Goal: Check status: Check status

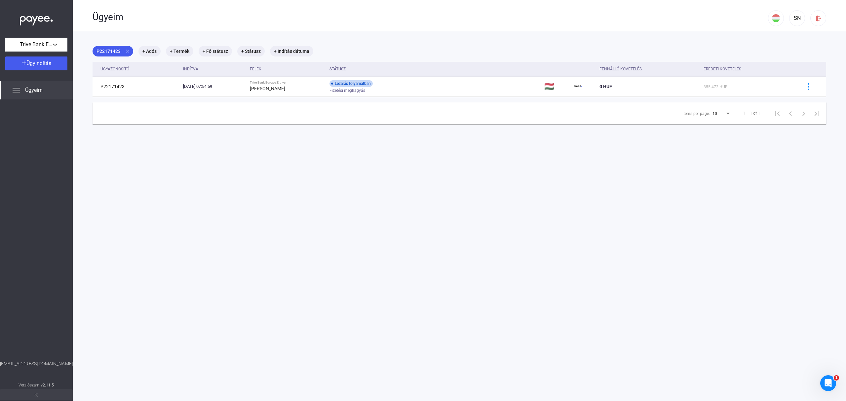
click at [34, 91] on span "Ügyeim" at bounding box center [34, 90] width 18 height 8
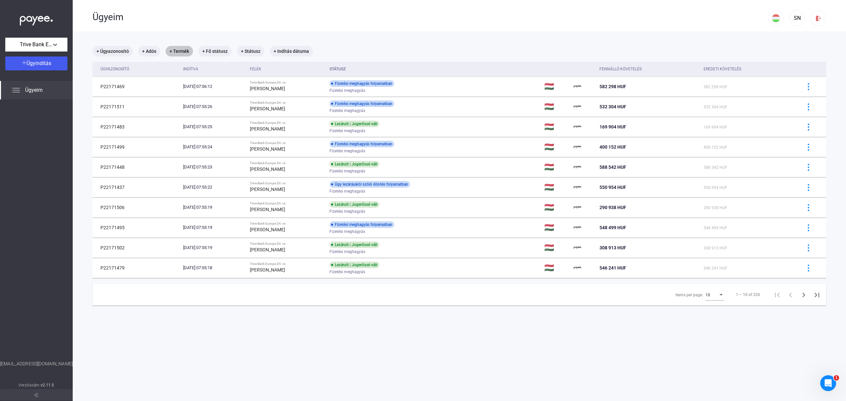
click at [177, 51] on mat-chip "+ Termék" at bounding box center [179, 51] width 27 height 11
click at [230, 66] on button "Válasszon terméket..." at bounding box center [220, 71] width 99 height 14
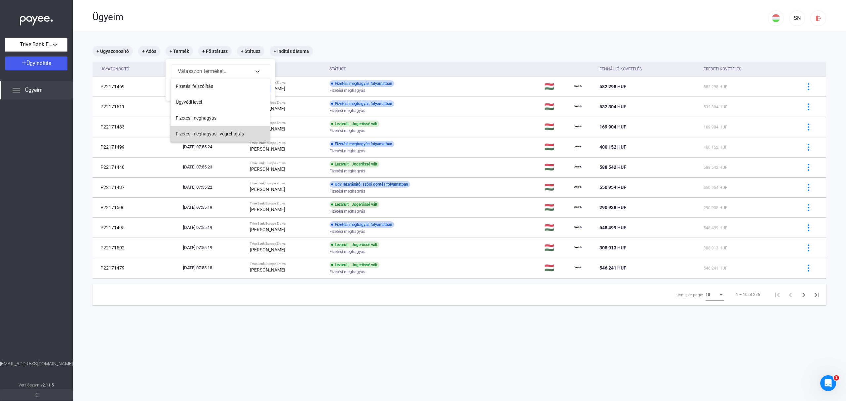
click at [228, 132] on span "Fizetési meghagyás - végrehajtás" at bounding box center [210, 134] width 68 height 8
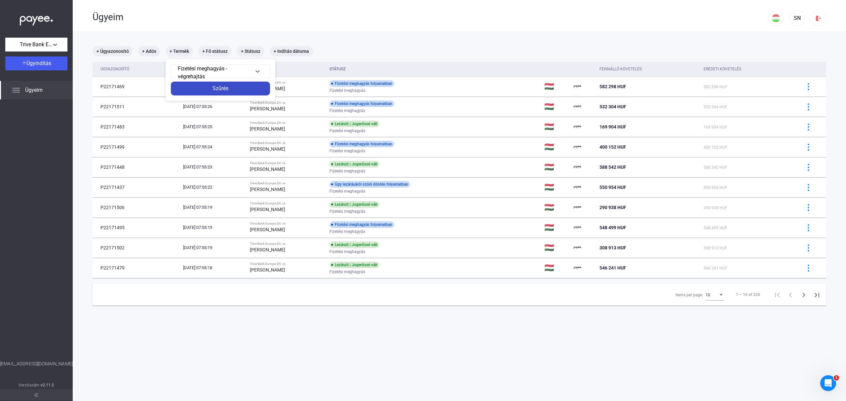
click at [230, 89] on div "Szűrés" at bounding box center [220, 89] width 95 height 8
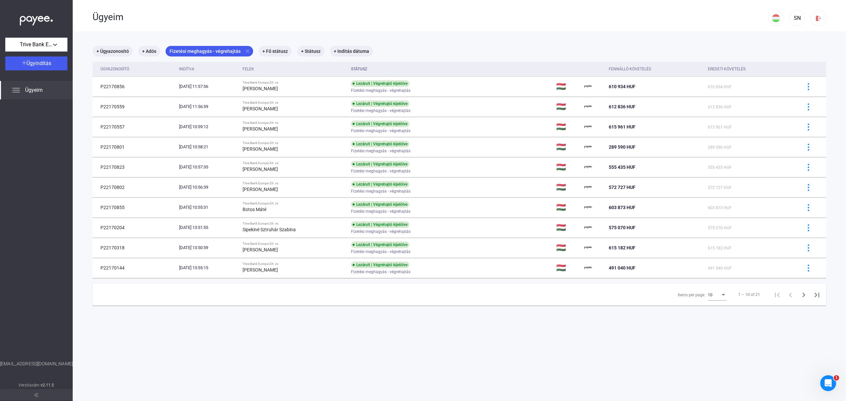
click at [708, 293] on span "10" at bounding box center [710, 295] width 5 height 5
click at [706, 306] on span "25" at bounding box center [710, 308] width 19 height 8
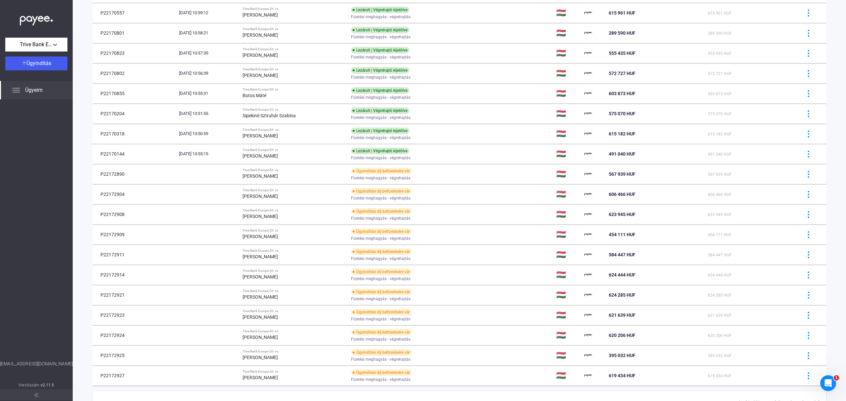
scroll to position [148, 0]
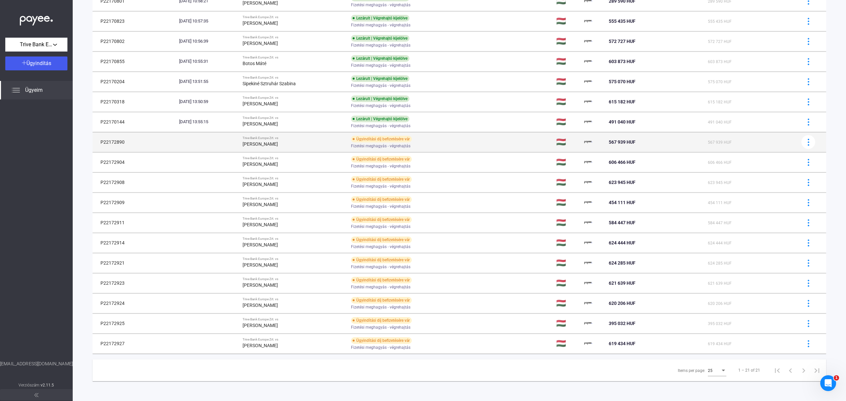
click at [456, 146] on div "Fizetési meghagyás - végrehajtás" at bounding box center [403, 146] width 105 height 5
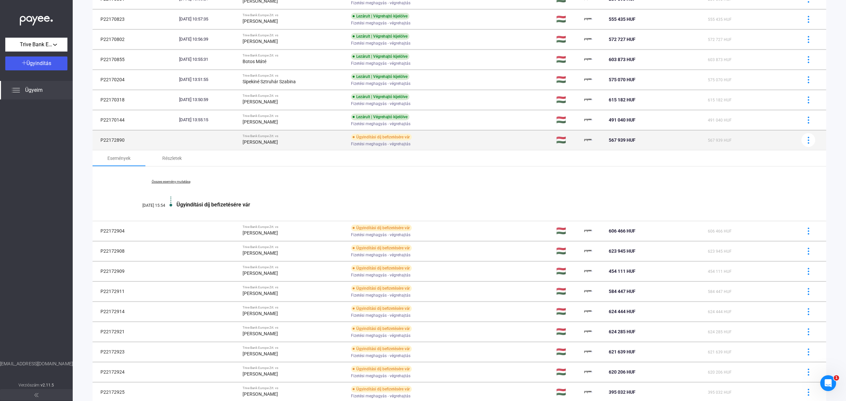
click at [456, 146] on div "Fizetési meghagyás - végrehajtás" at bounding box center [403, 144] width 105 height 5
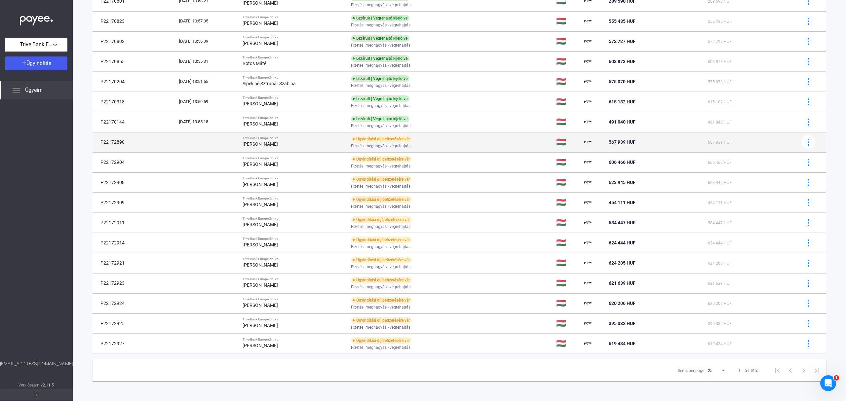
click at [456, 146] on div "Fizetési meghagyás - végrehajtás" at bounding box center [403, 146] width 105 height 5
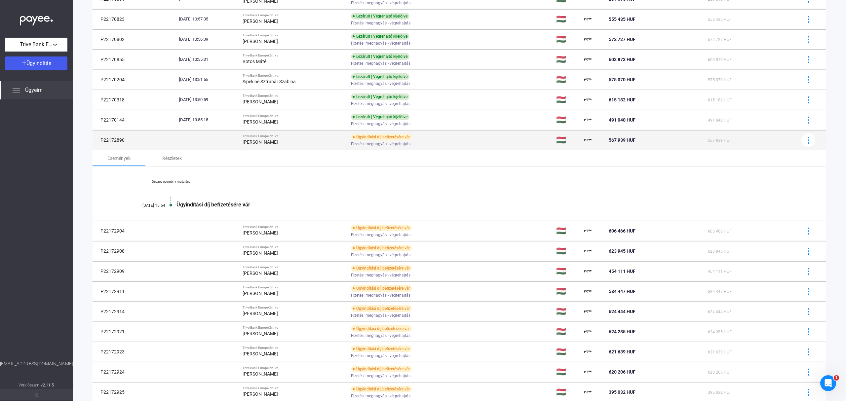
click at [456, 146] on div "Fizetési meghagyás - végrehajtás" at bounding box center [403, 144] width 105 height 5
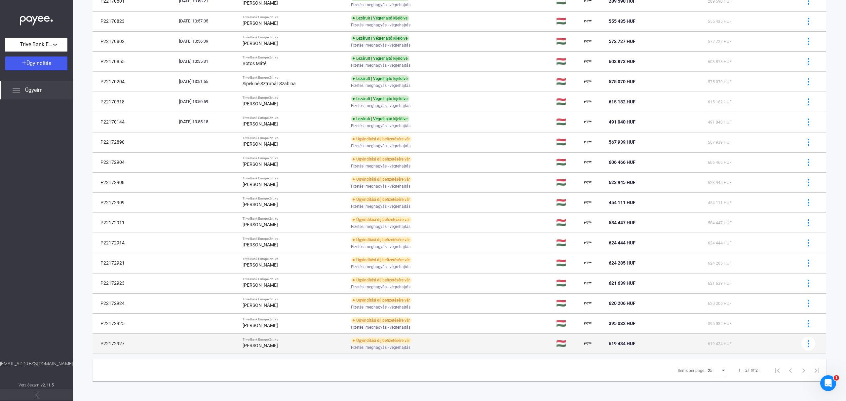
click at [501, 348] on td "Ügyindítási díj befizetésére vár Fizetési meghagyás - végrehajtás" at bounding box center [450, 344] width 205 height 20
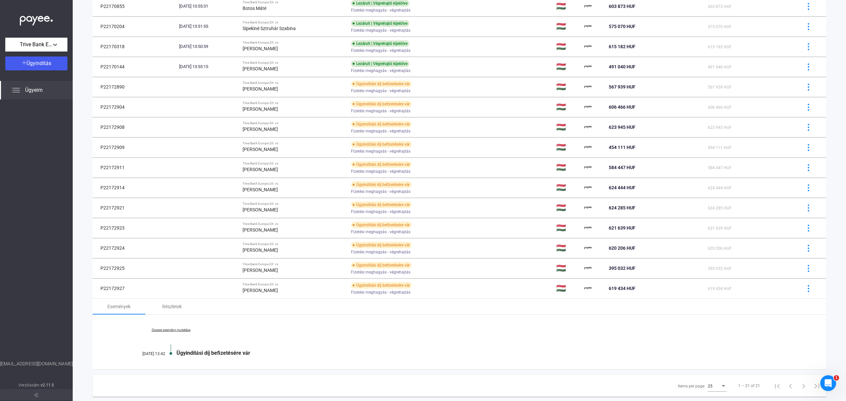
scroll to position [202, 0]
click at [166, 332] on link "Összes esemény mutatása" at bounding box center [171, 330] width 91 height 4
click at [184, 332] on link "Kevesebb esemény mutatása" at bounding box center [171, 330] width 91 height 4
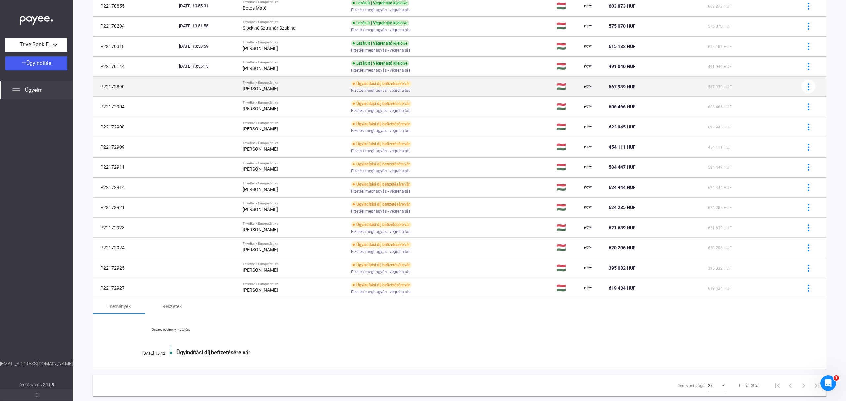
click at [456, 93] on div "Fizetési meghagyás - végrehajtás" at bounding box center [403, 90] width 105 height 5
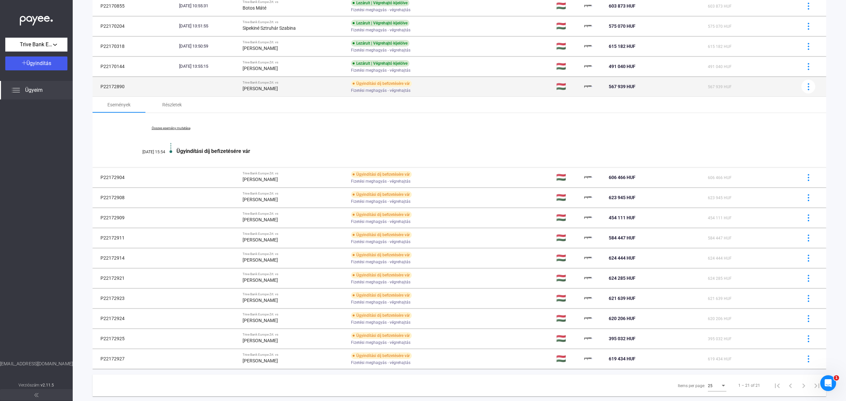
click at [456, 92] on div "Fizetési meghagyás - végrehajtás" at bounding box center [403, 90] width 105 height 5
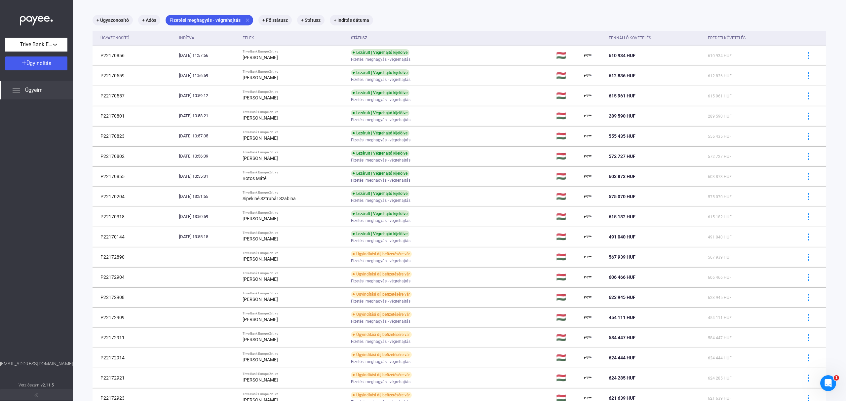
scroll to position [18, 0]
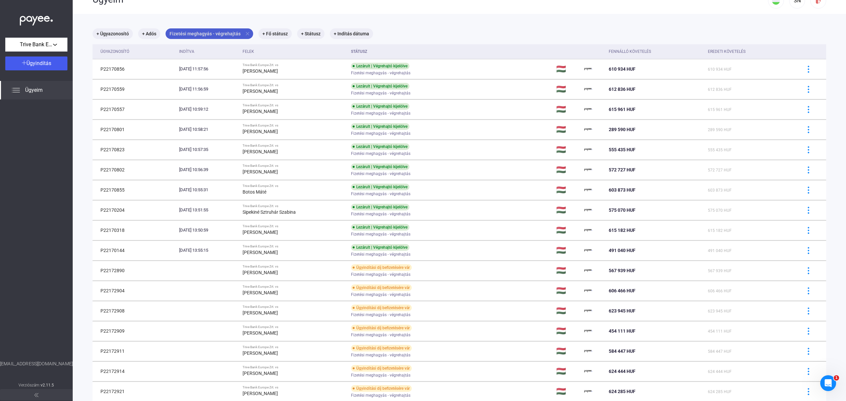
click at [246, 34] on mat-icon "close" at bounding box center [247, 34] width 6 height 6
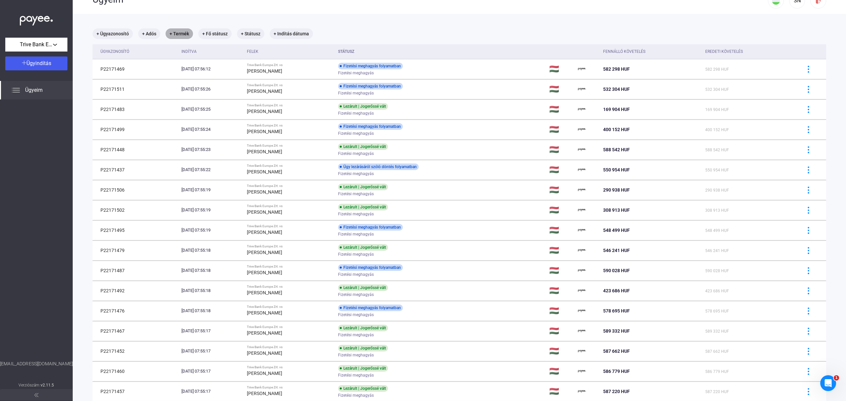
click at [184, 33] on mat-chip "+ Termék" at bounding box center [179, 33] width 27 height 11
click at [233, 56] on div "Válasszon terméket..." at bounding box center [215, 54] width 75 height 8
click at [225, 103] on button "Fizetési meghagyás" at bounding box center [219, 101] width 99 height 16
click at [239, 72] on div "Szűrés" at bounding box center [220, 71] width 95 height 8
click at [247, 36] on mat-chip "+ Fő státusz" at bounding box center [246, 33] width 33 height 11
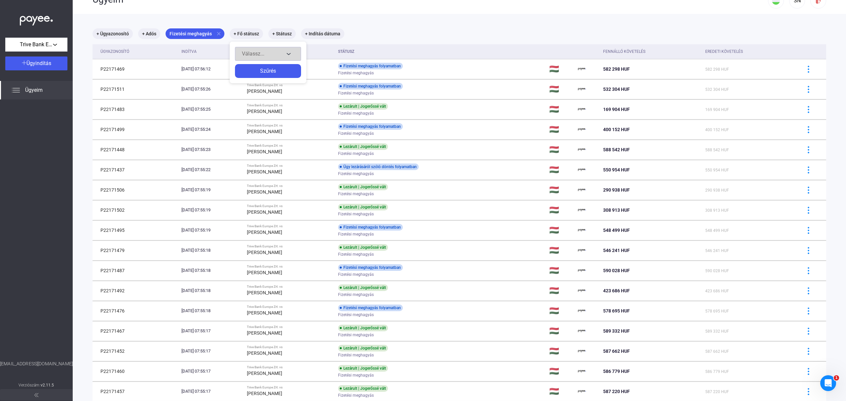
click at [269, 57] on div "Válassz..." at bounding box center [263, 54] width 42 height 8
click at [252, 96] on span "Lezárva" at bounding box center [247, 100] width 17 height 8
click at [267, 73] on div "Szűrés" at bounding box center [268, 71] width 62 height 8
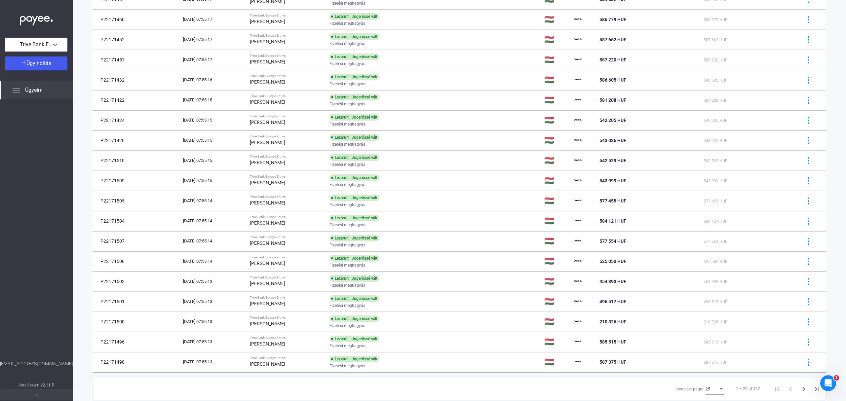
scroll to position [261, 0]
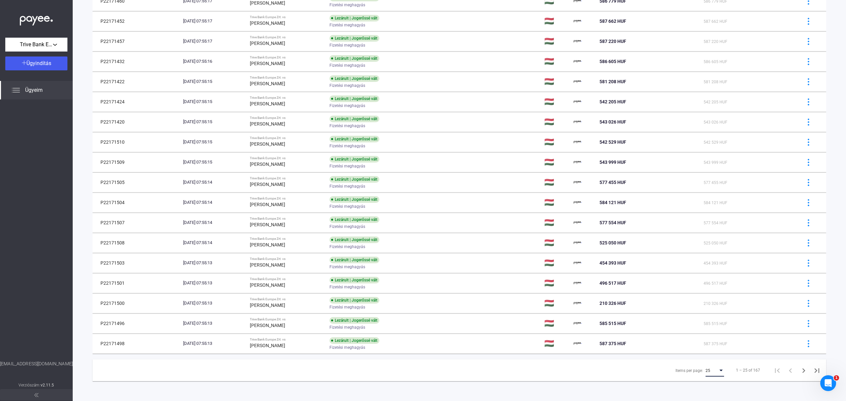
click at [719, 371] on div "Items per page:" at bounding box center [720, 371] width 3 height 2
click at [715, 371] on span "25" at bounding box center [708, 371] width 19 height 8
click at [813, 368] on icon "Last page" at bounding box center [816, 370] width 9 height 9
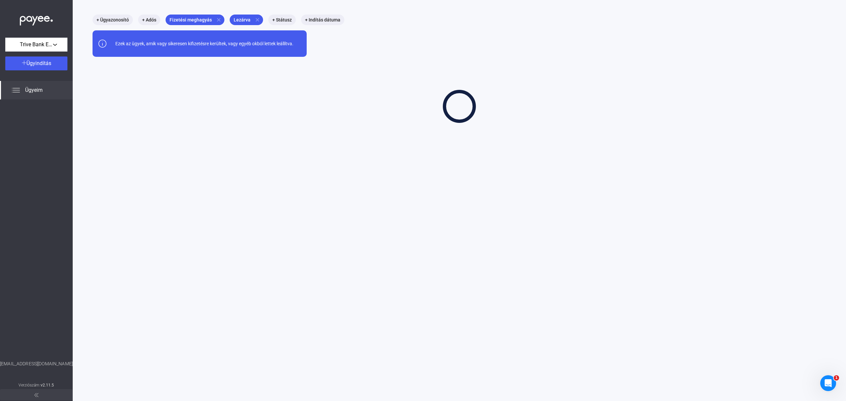
scroll to position [31, 0]
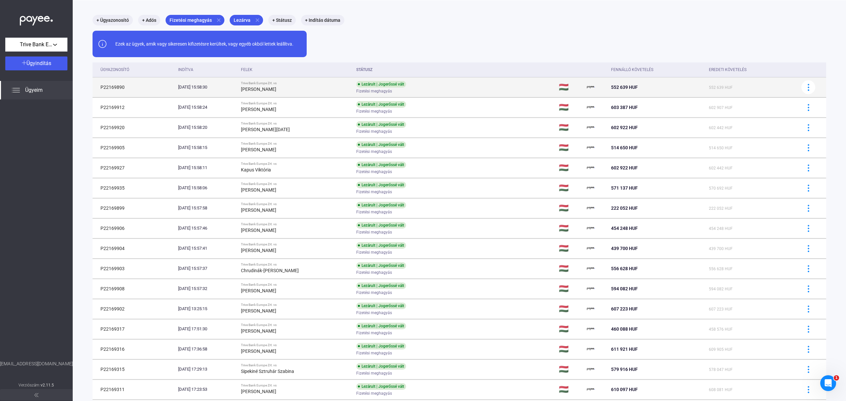
click at [462, 88] on div "Lezárult | Jogerőssé vált Fizetési meghagyás" at bounding box center [408, 87] width 105 height 13
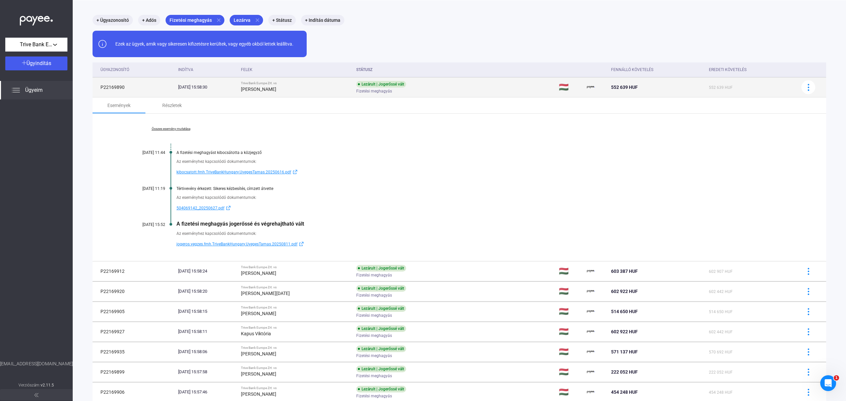
click at [462, 88] on div "Lezárult | Jogerőssé vált Fizetési meghagyás" at bounding box center [408, 87] width 105 height 13
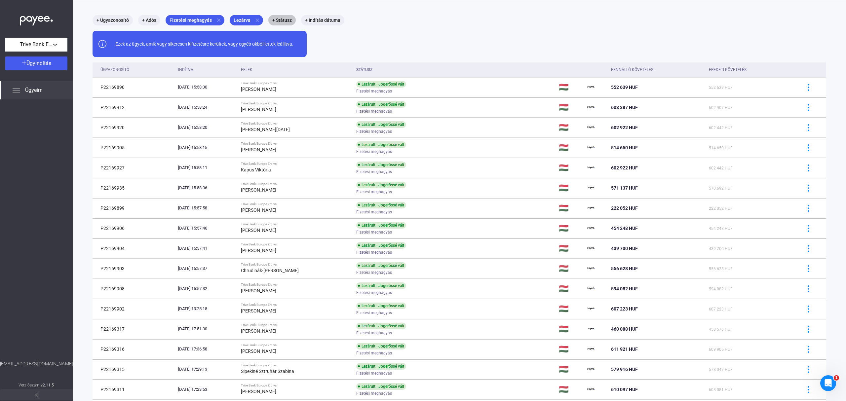
click at [287, 20] on mat-chip "+ Státusz" at bounding box center [281, 20] width 27 height 11
click at [598, 27] on div at bounding box center [423, 200] width 846 height 401
click at [446, 45] on div "+ Ügyazonosító + Adós Fizetési meghagyás close Lezárva close + Státusz + Indítá…" at bounding box center [459, 231] width 733 height 432
